Goal: Find specific page/section: Find specific page/section

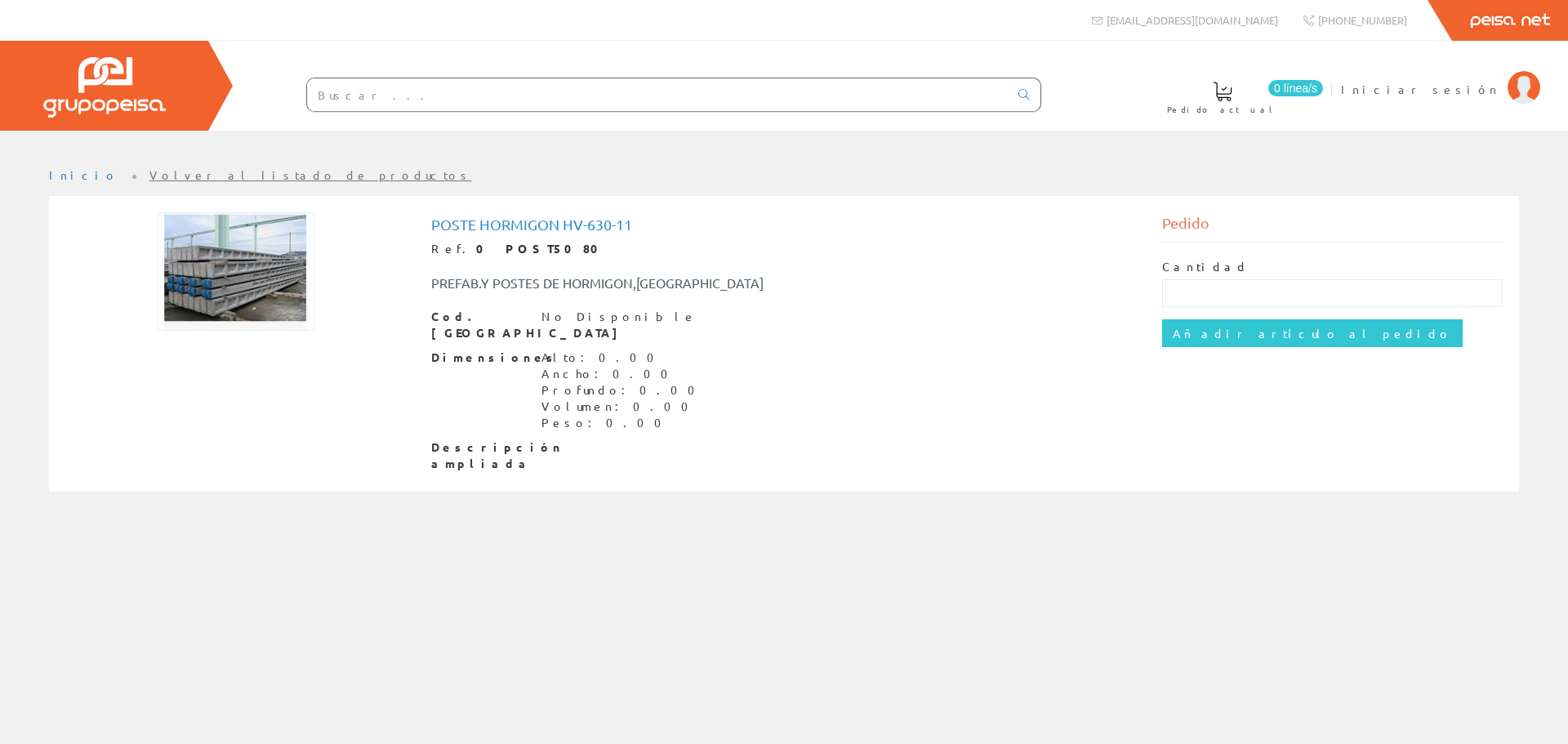
click at [239, 296] on img at bounding box center [236, 271] width 157 height 118
drag, startPoint x: 433, startPoint y: 227, endPoint x: 669, endPoint y: 233, distance: 236.1
click at [669, 233] on div "Poste Hormigon Hv-630-11 Ref. 0 POST5080 PREFAB.Y POSTES DE HORMIGON,SA Cod. Ba…" at bounding box center [784, 343] width 706 height 255
click at [640, 222] on h1 "Poste Hormigon Hv-630-11" at bounding box center [784, 224] width 706 height 16
click at [627, 224] on h1 "Poste Hormigon Hv-630-11" at bounding box center [784, 224] width 706 height 16
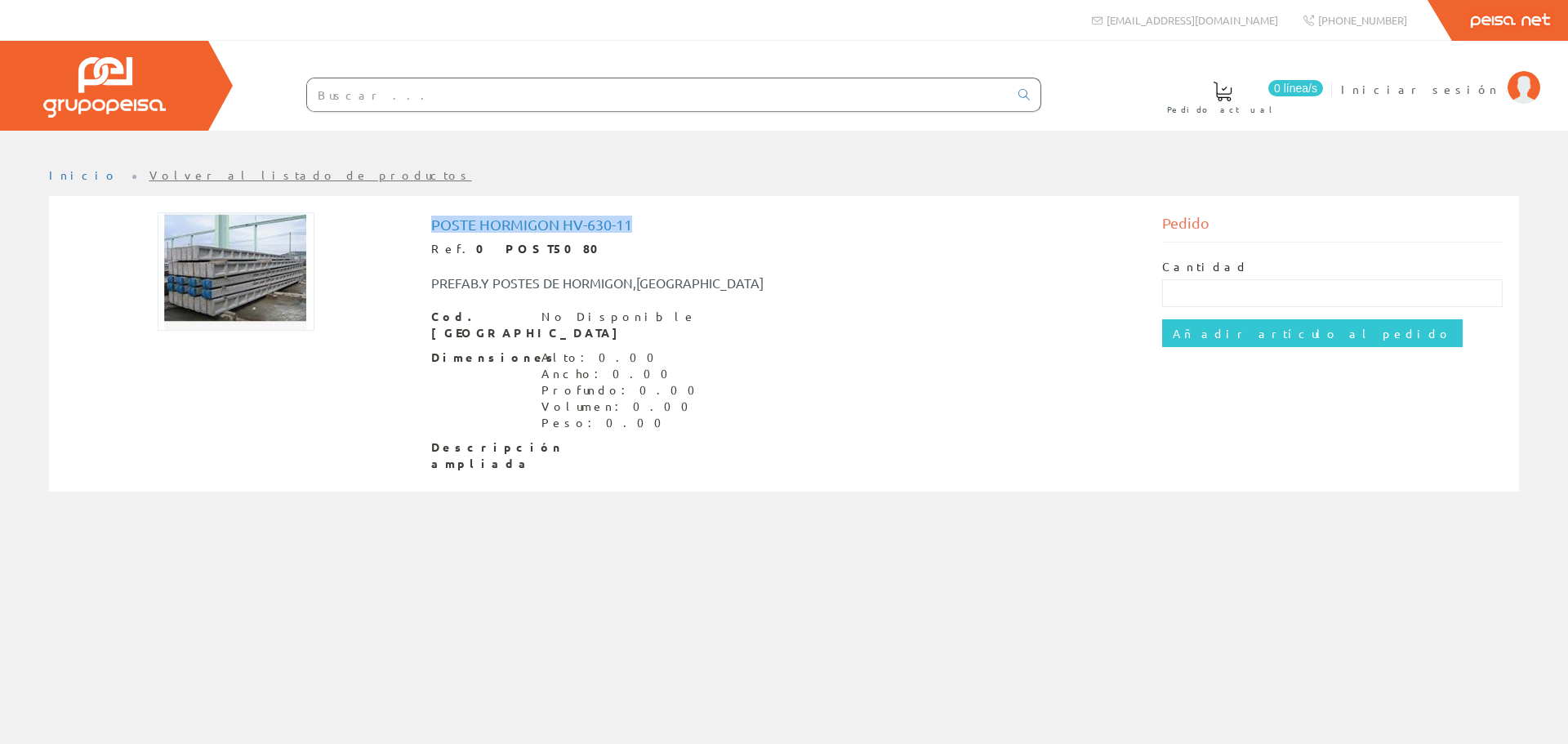
drag, startPoint x: 626, startPoint y: 223, endPoint x: 428, endPoint y: 222, distance: 198.0
click at [428, 222] on div "Poste Hormigon Hv-630-11 Ref. 0 POST5080 PREFAB.Y POSTES DE HORMIGON,SA Cod. Ba…" at bounding box center [784, 345] width 731 height 267
copy h1 "Poste Hormigon Hv-630-11"
click at [462, 105] on input "text" at bounding box center [657, 94] width 701 height 33
paste input "Poste Hormigon Hv-630-11"
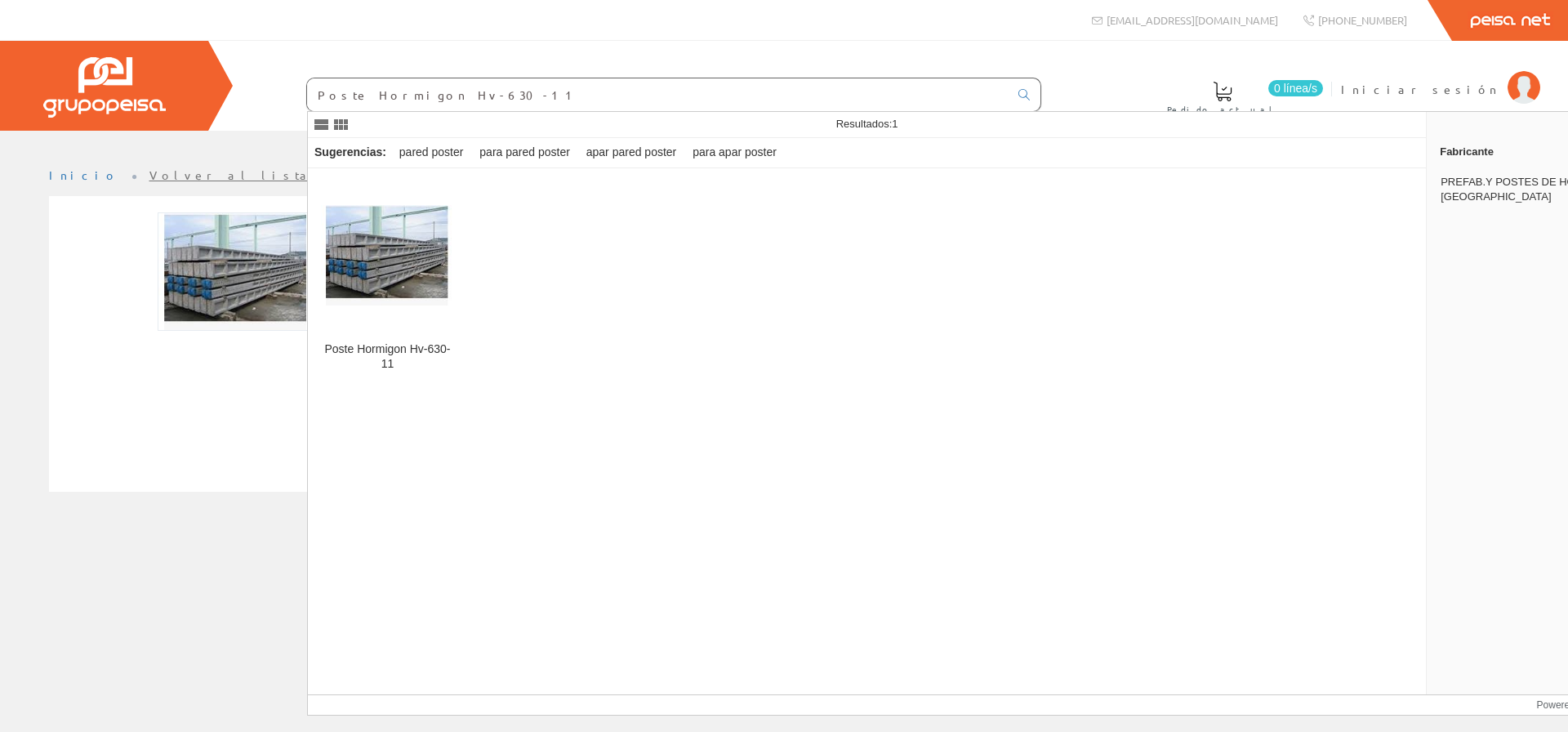
click at [437, 94] on input "Poste Hormigon Hv-630-11" at bounding box center [657, 94] width 701 height 33
click at [442, 96] on input "Poste Hormigon Hv-630-11" at bounding box center [657, 94] width 701 height 33
type input "Poste Hormigon Hv-250-11"
click at [444, 230] on img at bounding box center [387, 255] width 133 height 100
